Goal: Information Seeking & Learning: Learn about a topic

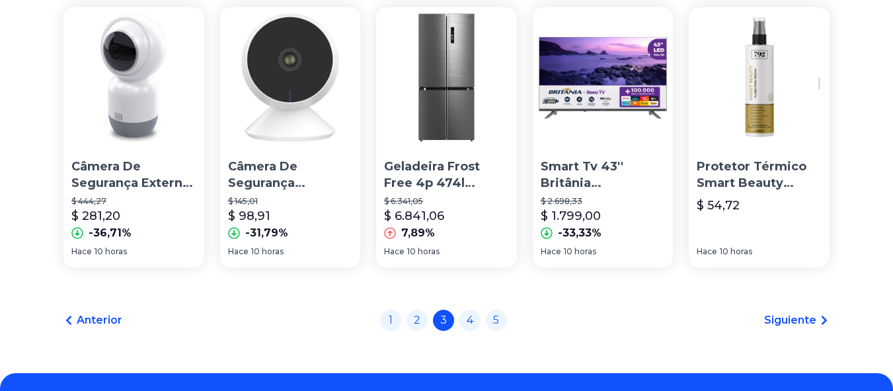
scroll to position [991, 0]
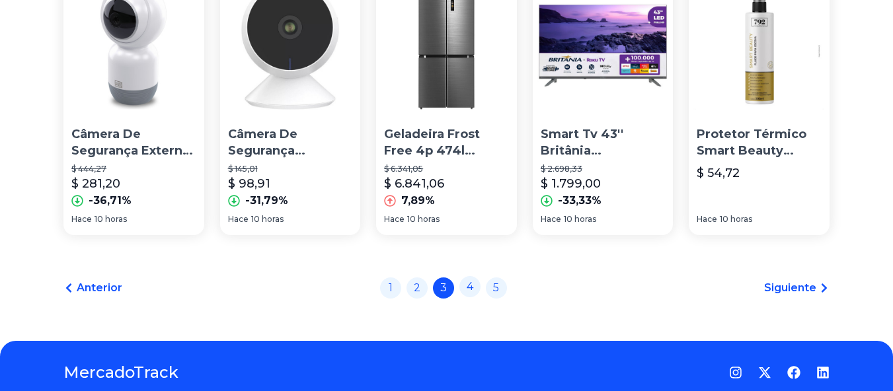
click at [472, 293] on link "4" at bounding box center [469, 286] width 21 height 21
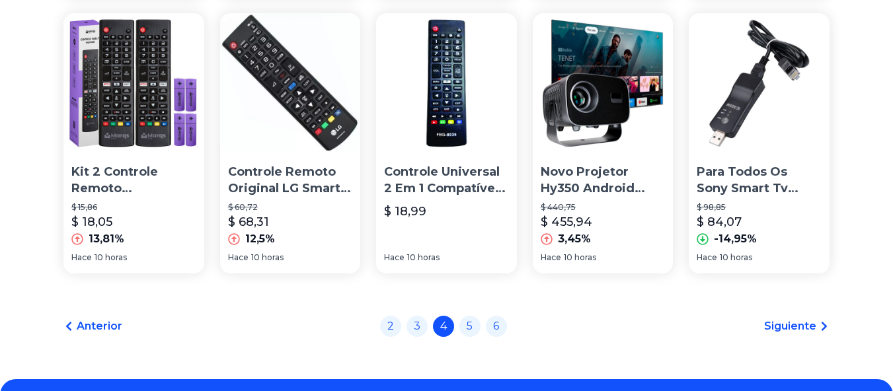
scroll to position [960, 0]
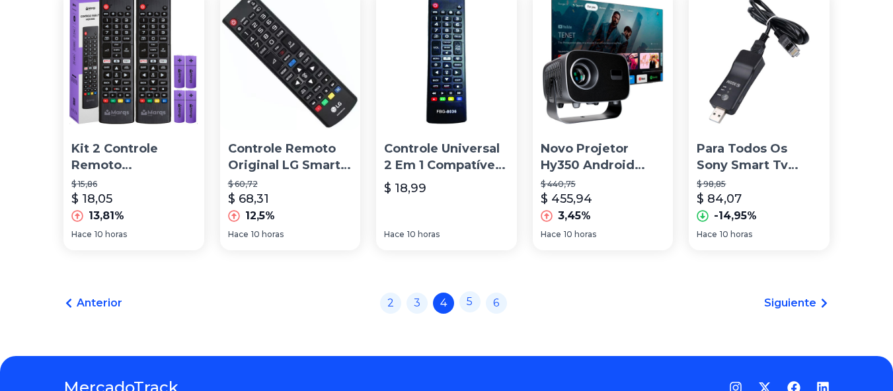
click at [479, 308] on link "5" at bounding box center [469, 301] width 21 height 21
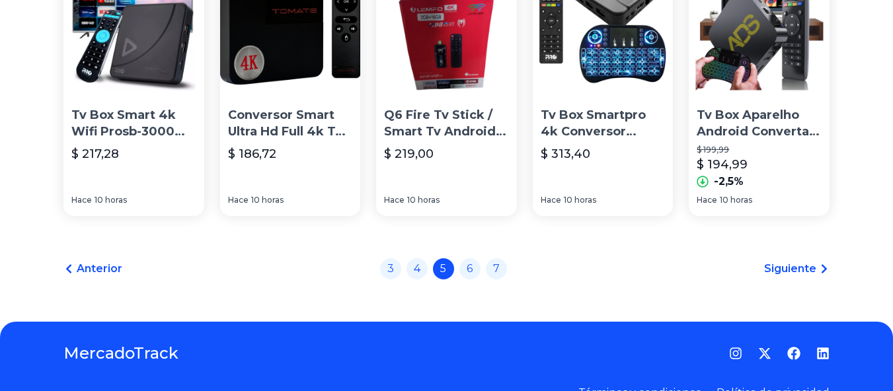
scroll to position [925, 0]
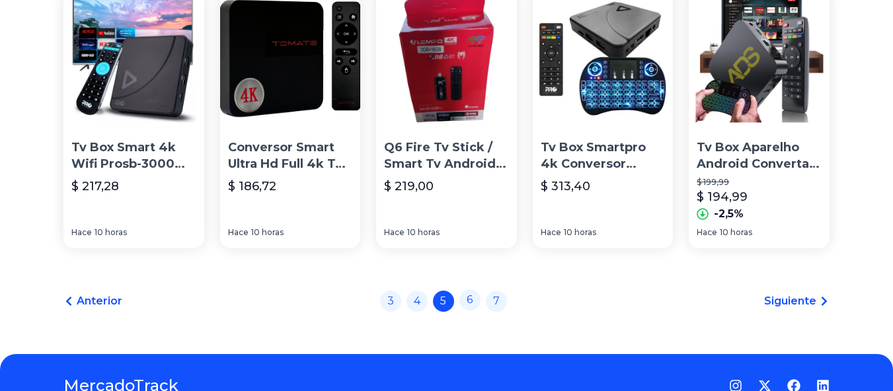
click at [471, 308] on link "6" at bounding box center [469, 299] width 21 height 21
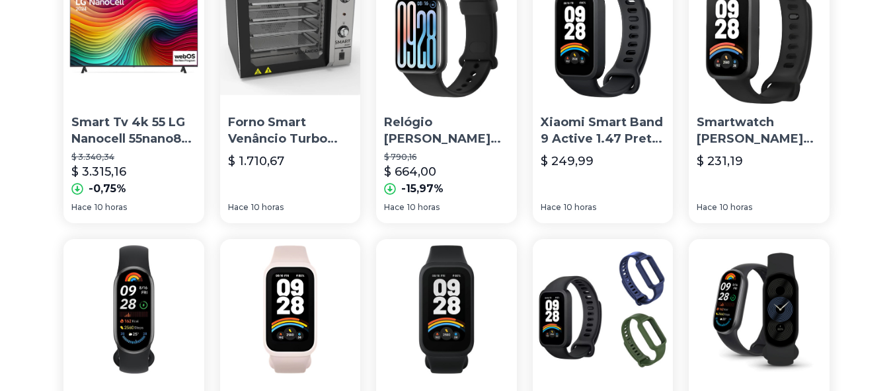
scroll to position [661, 0]
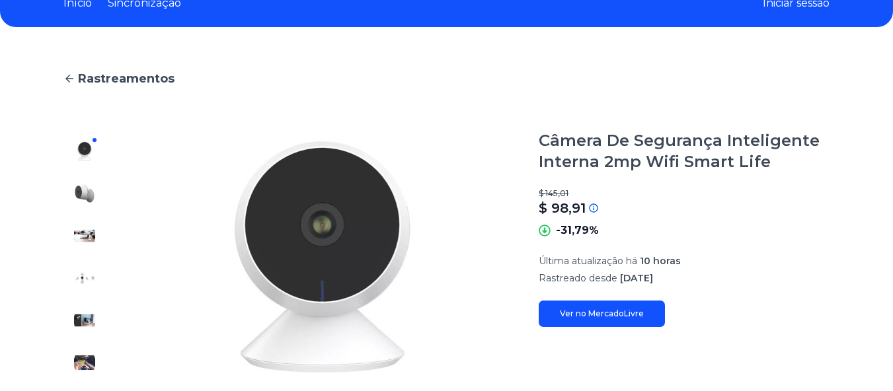
scroll to position [132, 0]
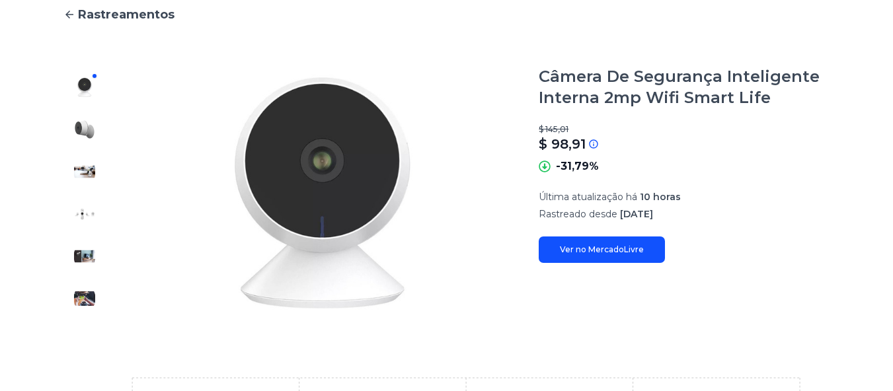
click at [598, 250] on font "Ver no MercadoLivre" at bounding box center [602, 250] width 84 height 10
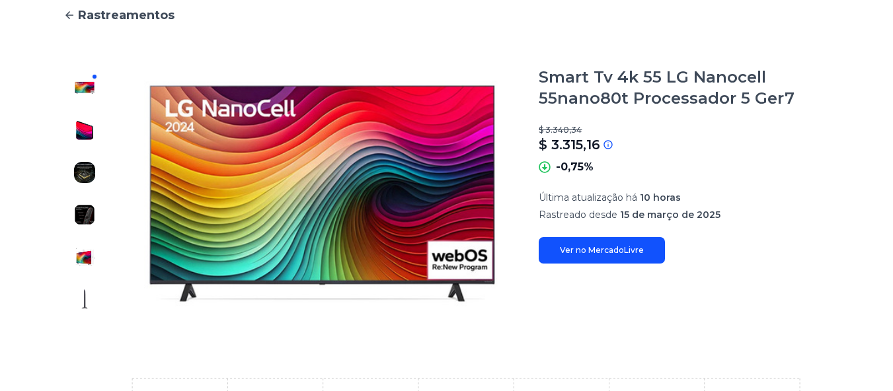
scroll to position [132, 0]
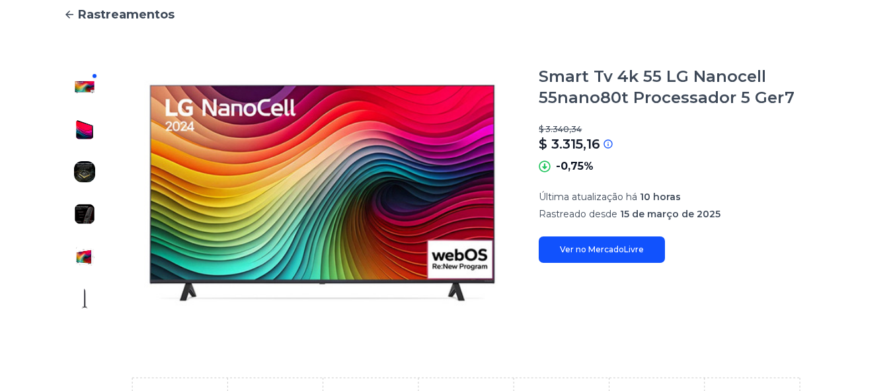
click at [600, 248] on font "Ver no MercadoLivre" at bounding box center [602, 250] width 84 height 10
